Goal: Transaction & Acquisition: Download file/media

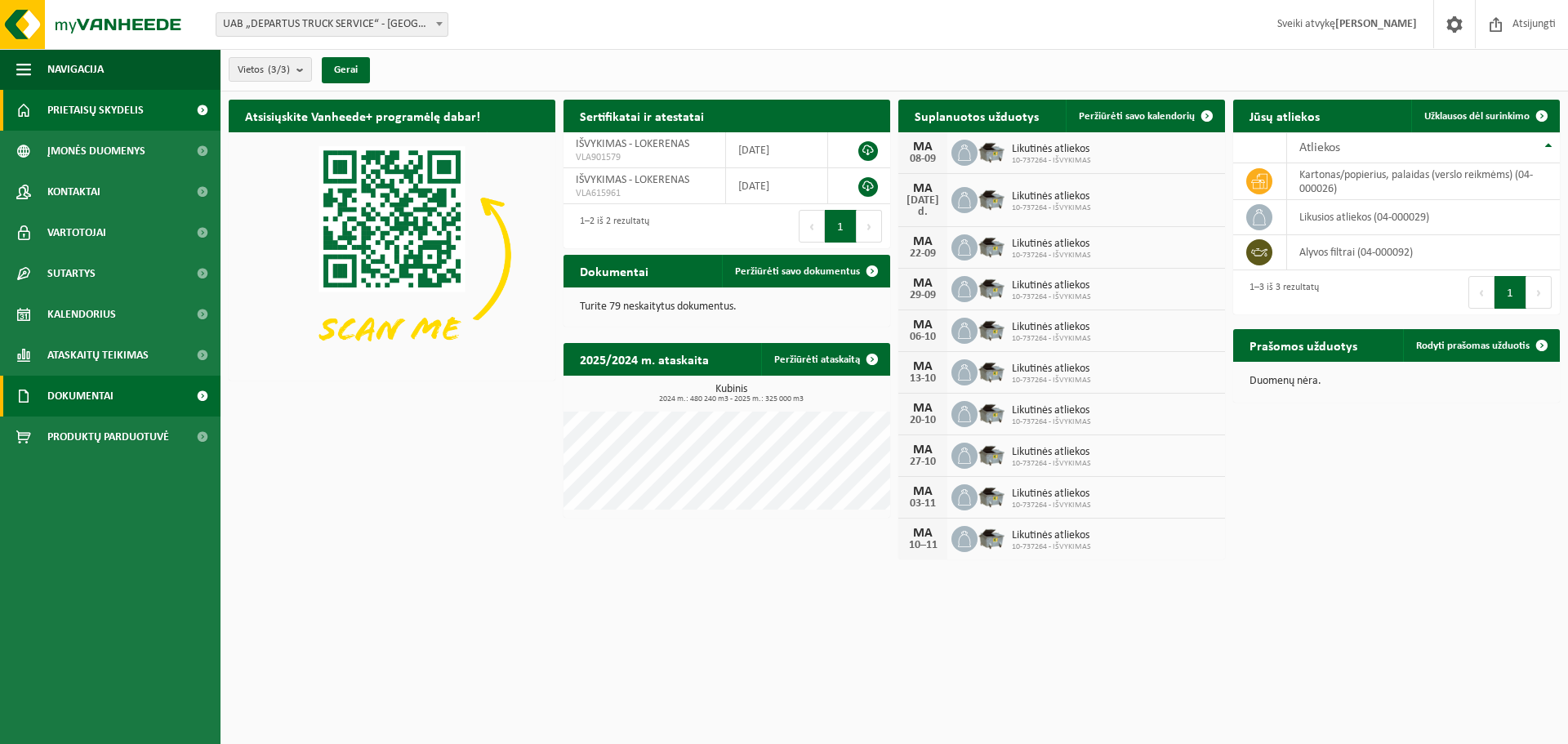
drag, startPoint x: 0, startPoint y: 0, endPoint x: 68, endPoint y: 391, distance: 396.9
click at [68, 391] on font "Dokumentai" at bounding box center [81, 397] width 66 height 12
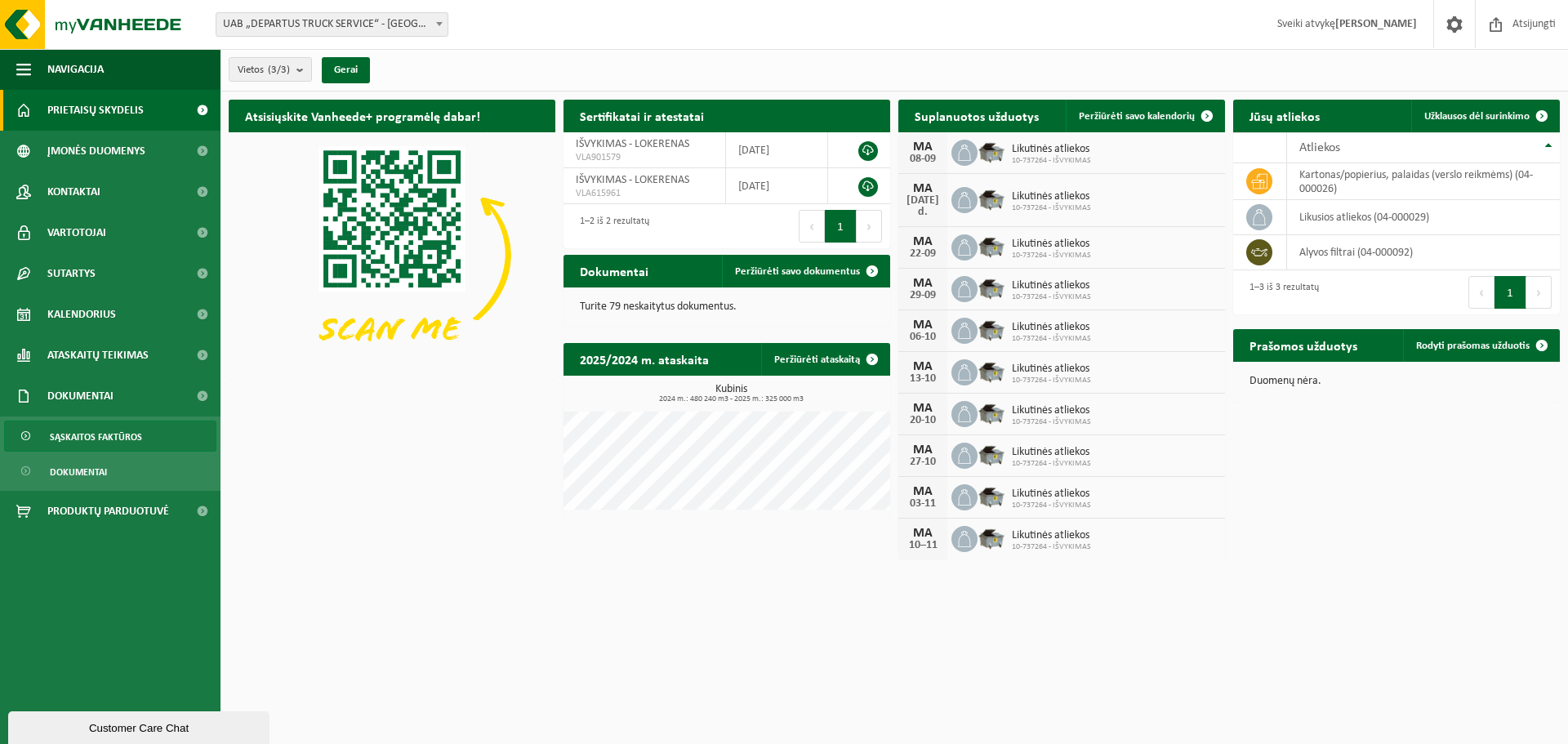
click at [107, 439] on font "Sąskaitos faktūros" at bounding box center [96, 438] width 93 height 10
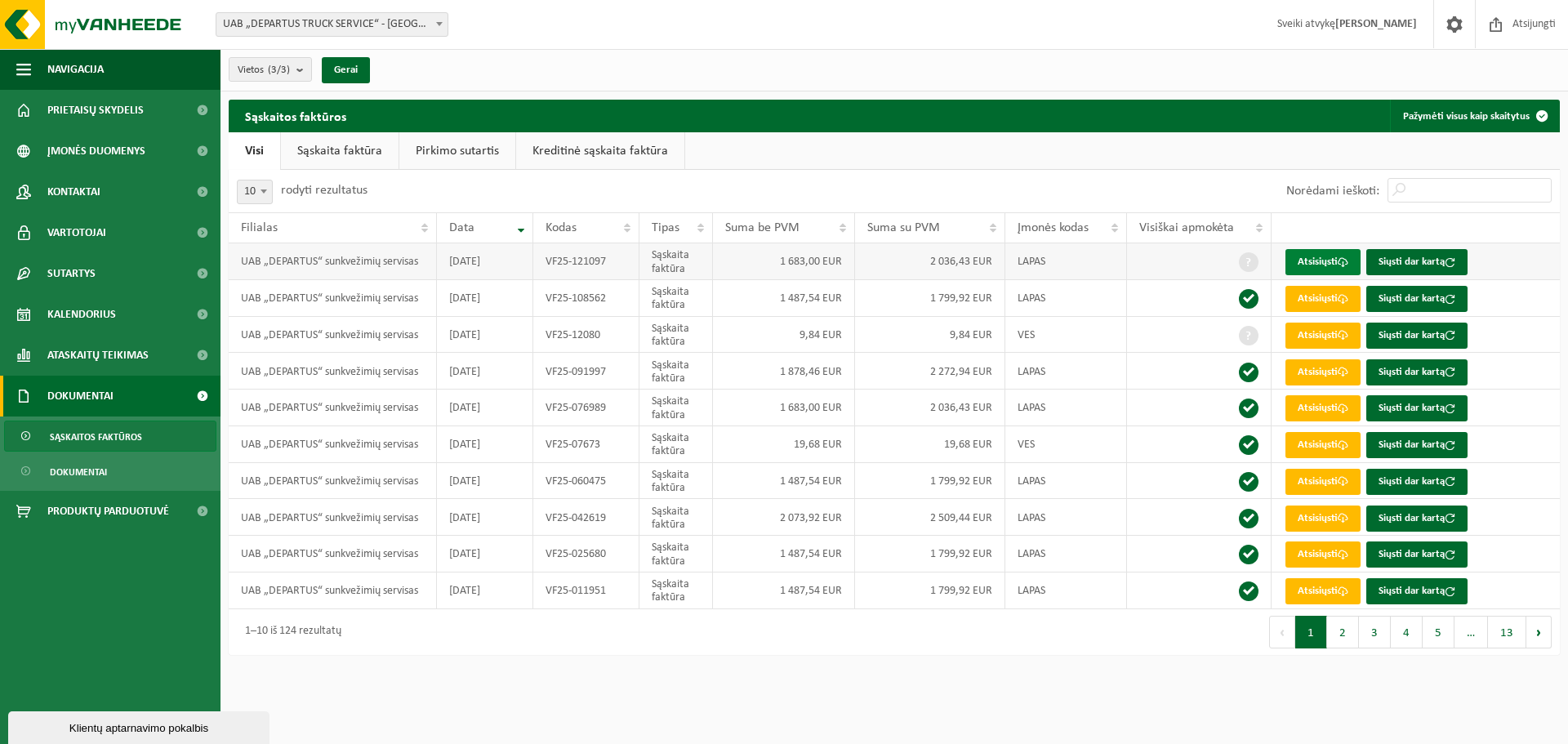
click at [1332, 256] on font "Atsisiųsti" at bounding box center [1318, 261] width 40 height 11
click at [1251, 337] on span at bounding box center [1249, 336] width 20 height 20
click at [103, 468] on font "Dokumentai" at bounding box center [78, 473] width 57 height 10
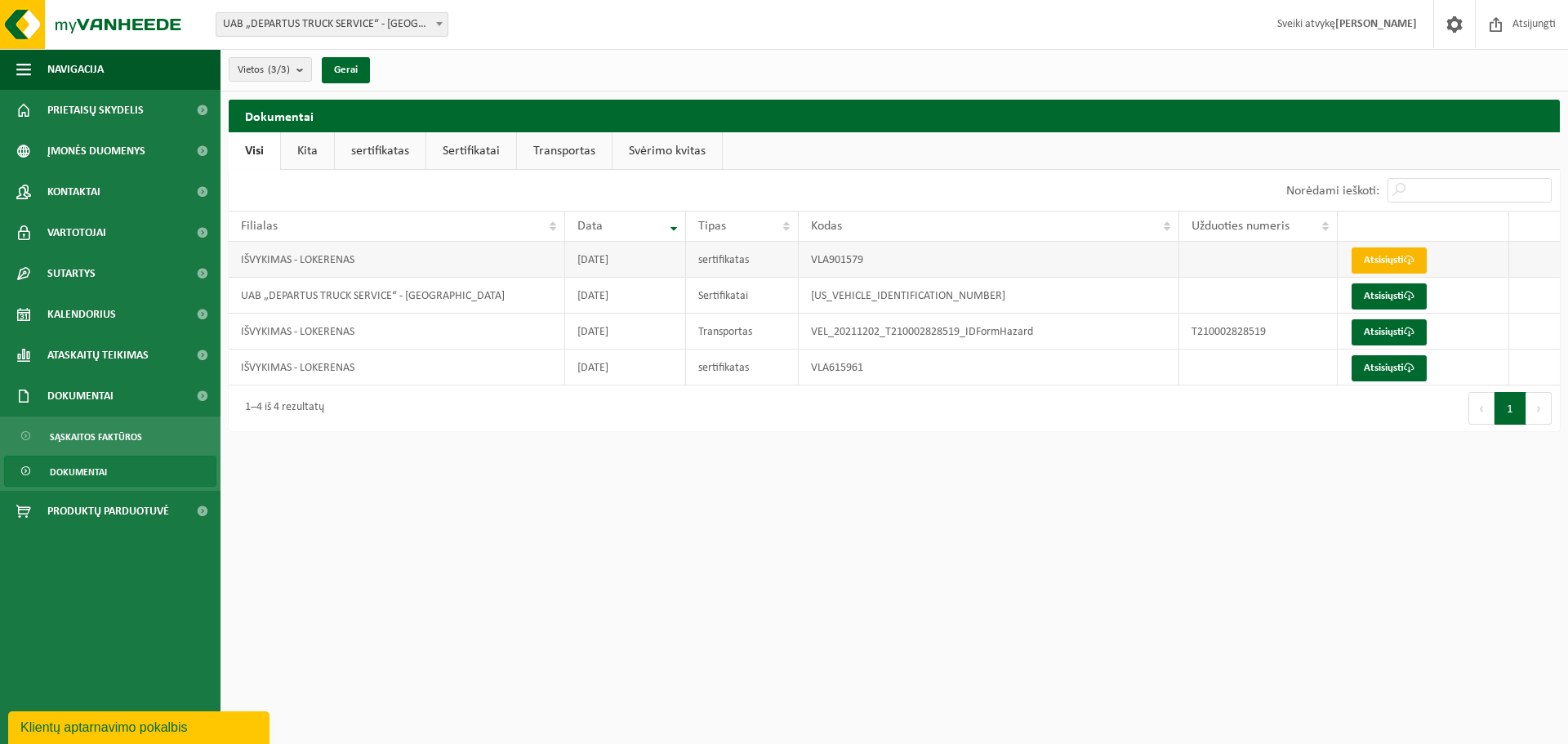
click at [1403, 255] on font "Atsisiųsti" at bounding box center [1384, 260] width 40 height 11
click at [96, 386] on span "Dokumentai" at bounding box center [81, 396] width 66 height 41
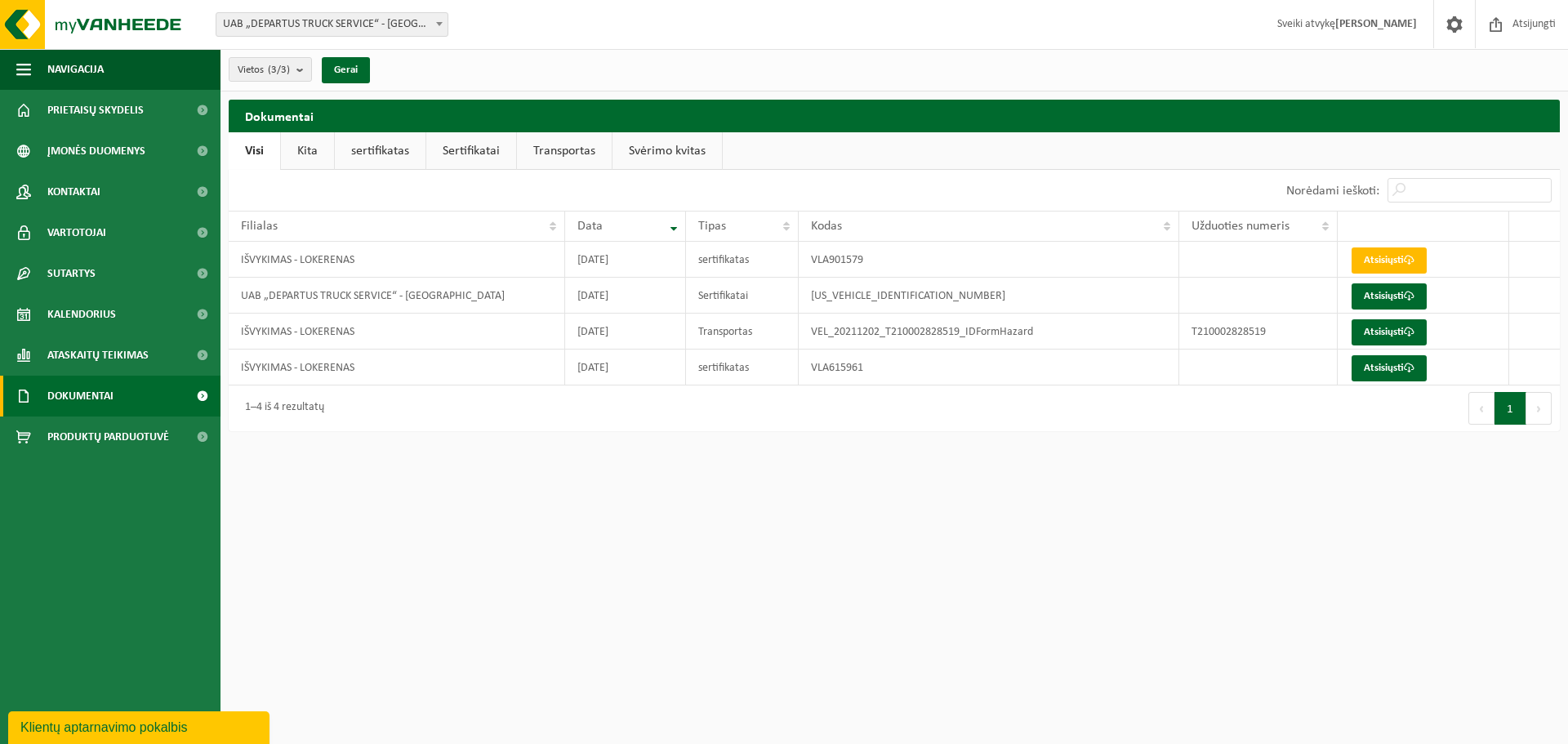
click at [198, 393] on span at bounding box center [201, 396] width 37 height 41
click at [104, 439] on font "Sąskaitos faktūros" at bounding box center [96, 438] width 93 height 10
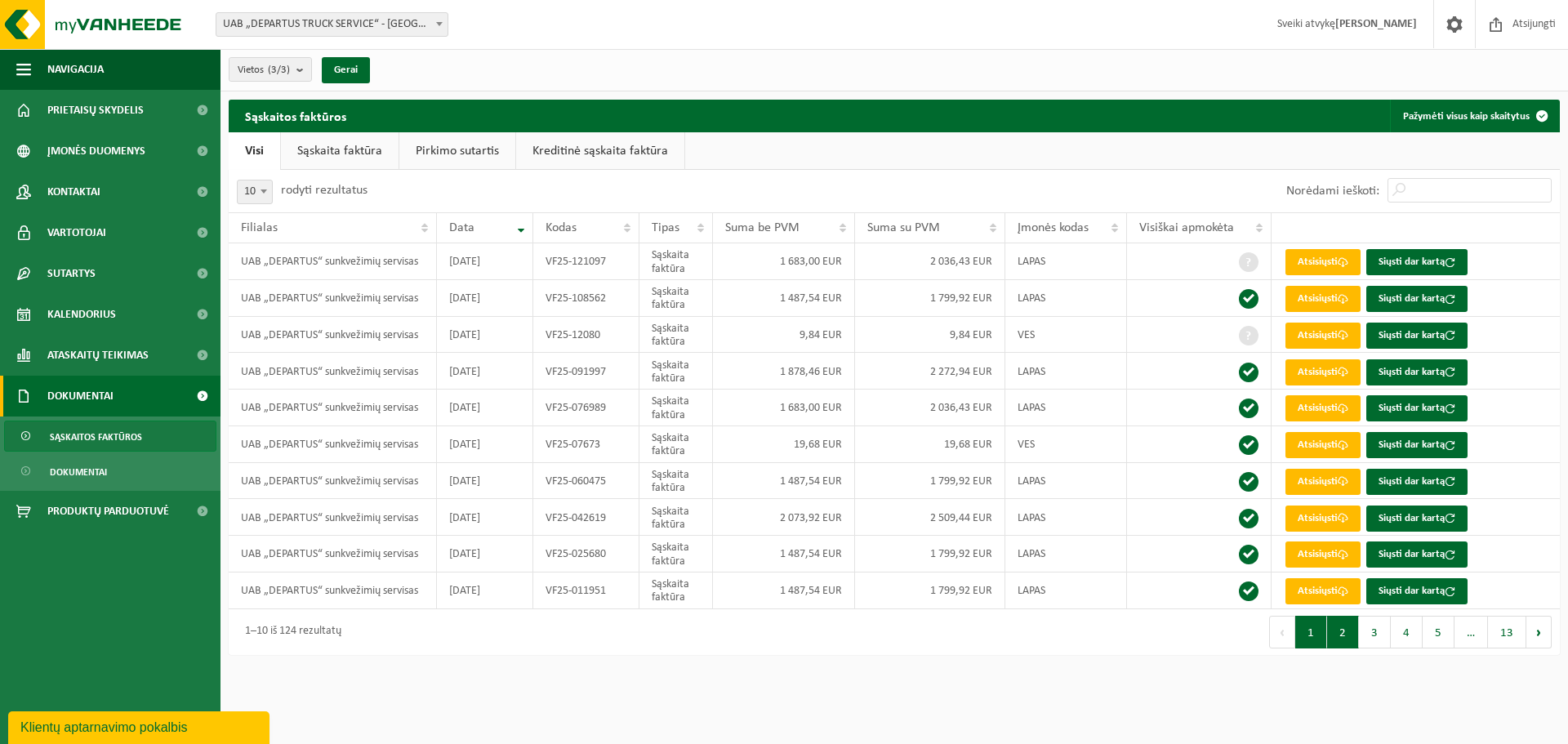
click at [1348, 645] on button "2" at bounding box center [1343, 632] width 32 height 33
click at [1375, 642] on button "3" at bounding box center [1375, 632] width 32 height 33
click at [1412, 643] on button "4" at bounding box center [1407, 632] width 32 height 33
click at [1433, 637] on button "5" at bounding box center [1438, 632] width 32 height 33
click at [1309, 647] on button "1" at bounding box center [1310, 632] width 32 height 33
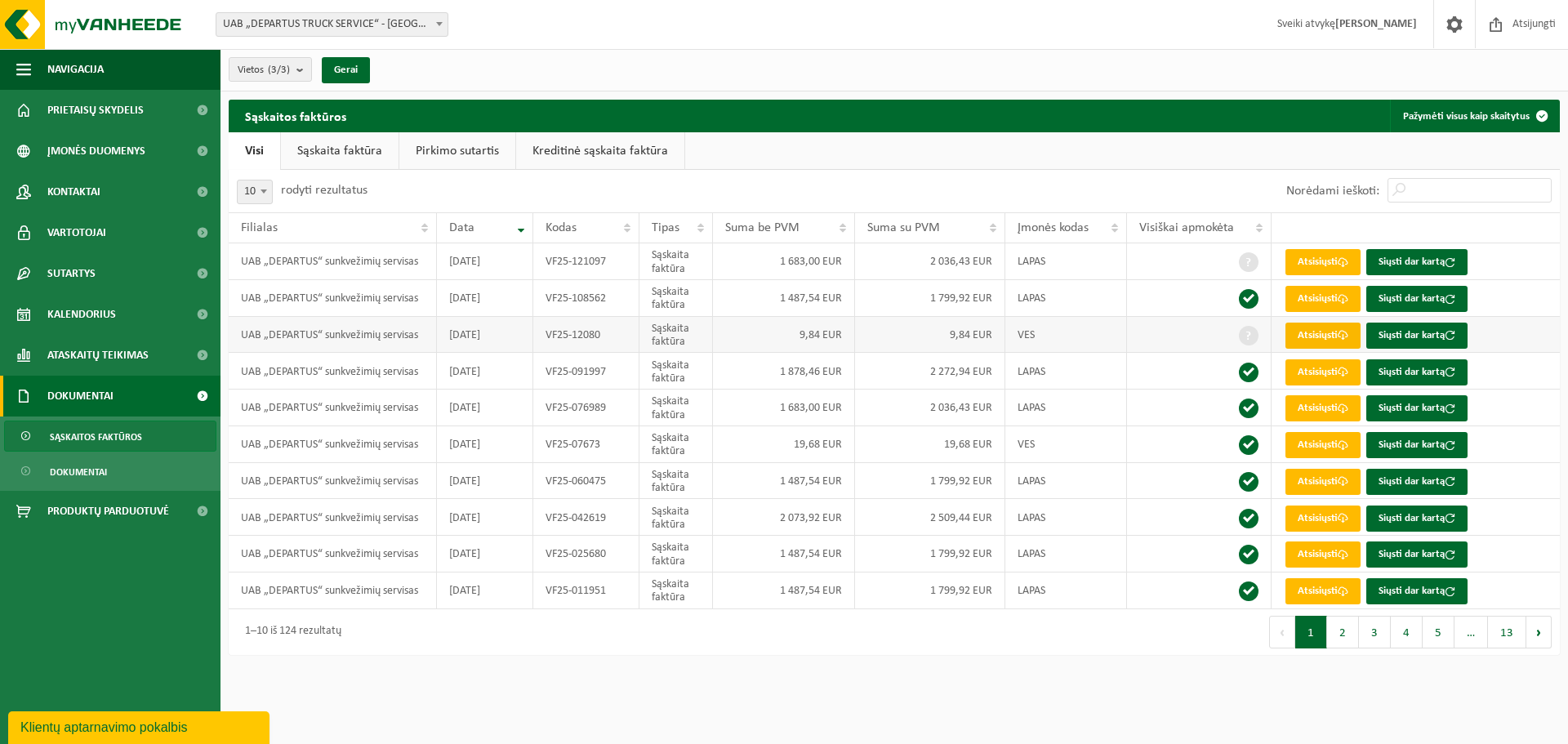
click at [1325, 341] on font "Atsisiųsti" at bounding box center [1318, 335] width 40 height 11
